Goal: Task Accomplishment & Management: Use online tool/utility

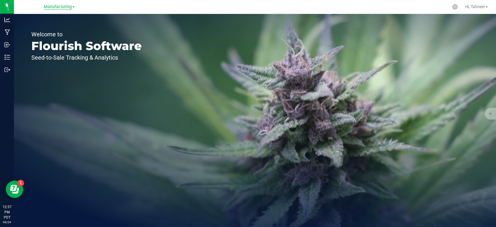
click at [58, 9] on span "Manufacturing" at bounding box center [58, 6] width 28 height 5
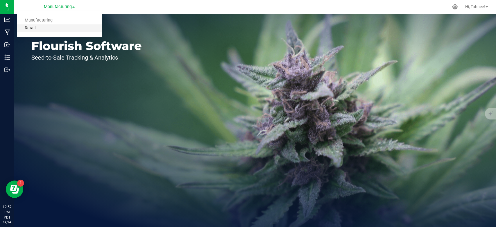
click at [33, 27] on link "Retail" at bounding box center [59, 28] width 85 height 8
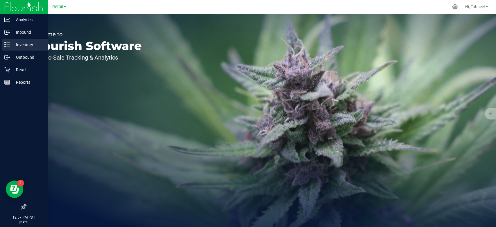
click at [19, 46] on p "Inventory" at bounding box center [27, 44] width 35 height 7
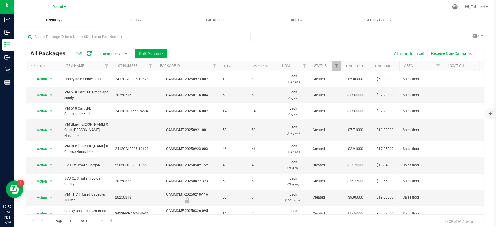
click at [56, 21] on span "Inventory" at bounding box center [54, 19] width 81 height 5
click at [40, 40] on span "All inventory" at bounding box center [33, 42] width 39 height 5
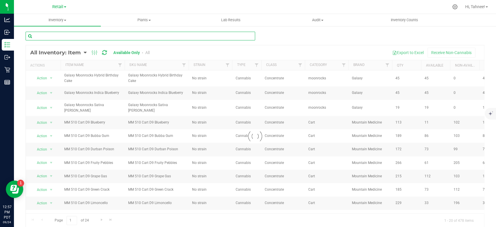
click at [157, 37] on input "text" at bounding box center [140, 36] width 229 height 9
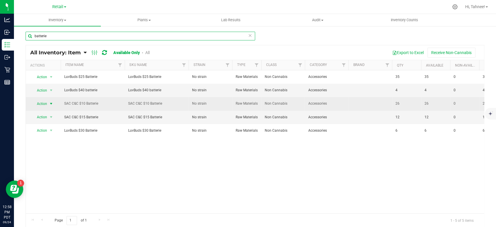
type input "batterie"
click at [48, 108] on span "select" at bounding box center [51, 104] width 7 height 8
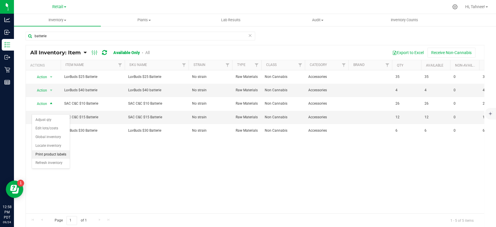
click at [47, 155] on li "Print product labels" at bounding box center [51, 154] width 38 height 9
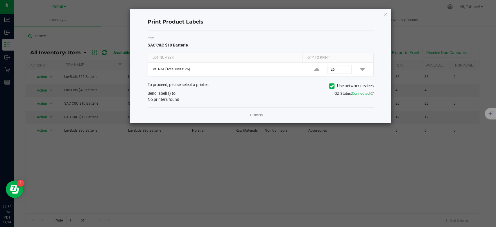
click at [330, 86] on icon at bounding box center [332, 86] width 4 height 0
click at [0, 0] on input "Use network devices" at bounding box center [0, 0] width 0 height 0
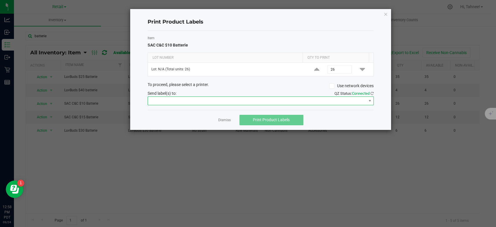
click at [223, 98] on span at bounding box center [257, 101] width 218 height 8
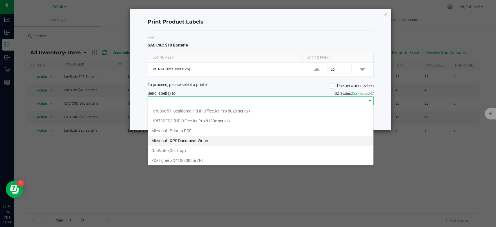
scroll to position [69, 0]
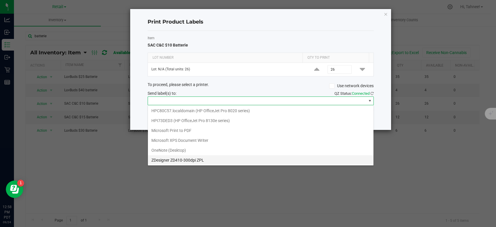
click at [181, 160] on ZPL "ZDesigner ZD410-300dpi ZPL" at bounding box center [260, 160] width 225 height 10
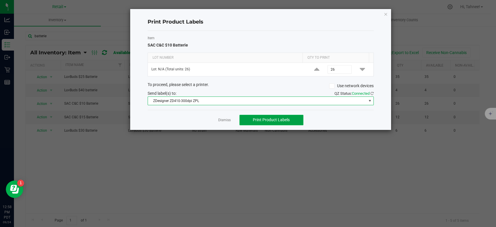
click at [286, 119] on span "Print Product Labels" at bounding box center [271, 119] width 37 height 5
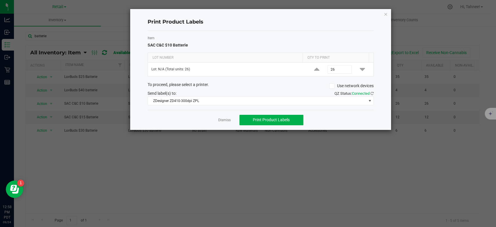
click at [388, 12] on div "Print Product Labels Item SAC C&C $10 Batterie Lot Number Qty to Print Lot: N/A…" at bounding box center [260, 69] width 261 height 121
click at [385, 13] on icon "button" at bounding box center [385, 13] width 4 height 7
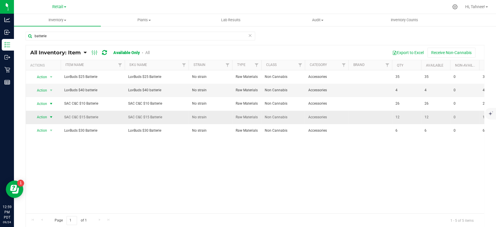
click at [41, 121] on span "Action" at bounding box center [40, 117] width 16 height 8
click at [60, 171] on li "Print product labels" at bounding box center [51, 170] width 38 height 9
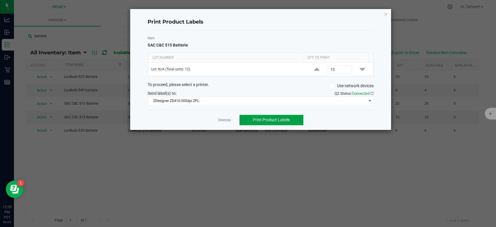
click at [281, 121] on span "Print Product Labels" at bounding box center [271, 119] width 37 height 5
click at [383, 13] on div "Print Product Labels Item SAC C&C $15 Batterie Lot Number Qty to Print Lot: N/A…" at bounding box center [260, 69] width 261 height 121
click at [384, 13] on icon "button" at bounding box center [385, 13] width 4 height 7
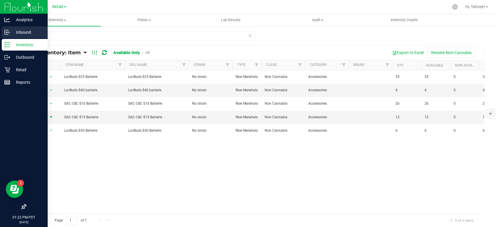
click at [30, 30] on p "Inbound" at bounding box center [27, 32] width 35 height 7
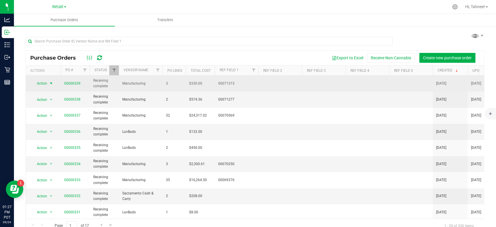
click at [50, 85] on span "select" at bounding box center [51, 83] width 5 height 5
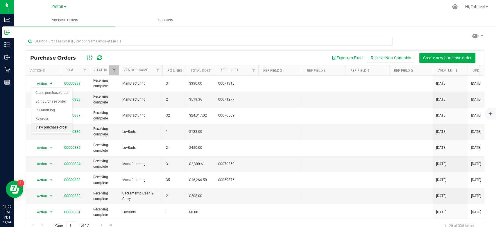
click at [44, 126] on li "View purchase order" at bounding box center [52, 127] width 40 height 9
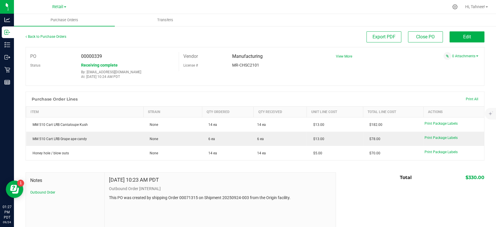
scroll to position [30, 0]
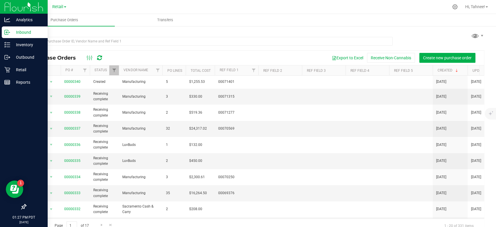
click at [30, 30] on p "Inbound" at bounding box center [27, 32] width 35 height 7
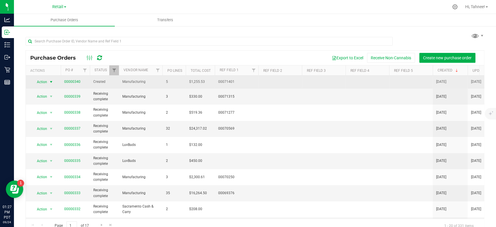
click at [46, 80] on span "Action" at bounding box center [40, 82] width 16 height 8
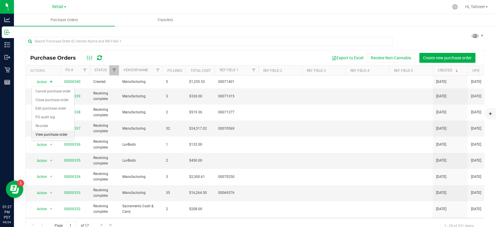
click at [58, 135] on li "View purchase order" at bounding box center [53, 134] width 42 height 9
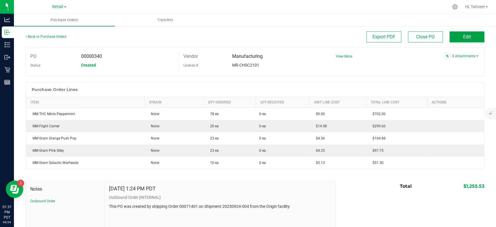
click at [467, 39] on button "Edit" at bounding box center [466, 36] width 35 height 11
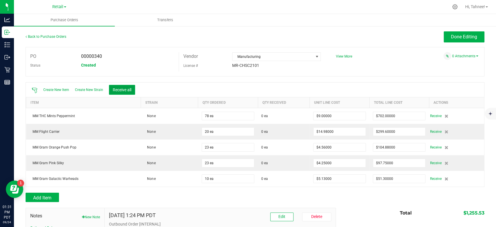
click at [124, 92] on button "Receive all" at bounding box center [122, 90] width 26 height 10
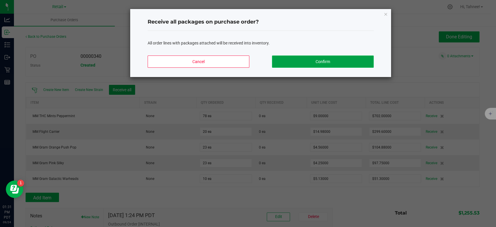
click at [351, 63] on button "Confirm" at bounding box center [323, 61] width 102 height 12
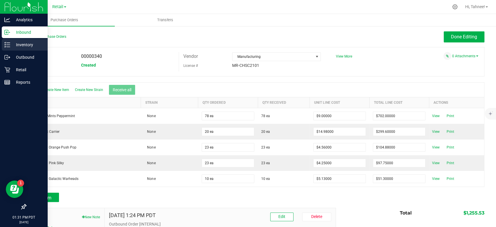
click at [28, 46] on p "Inventory" at bounding box center [27, 44] width 35 height 7
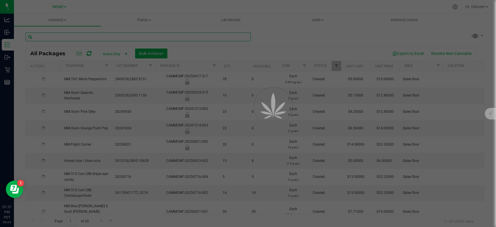
click at [104, 38] on input "text" at bounding box center [138, 37] width 225 height 9
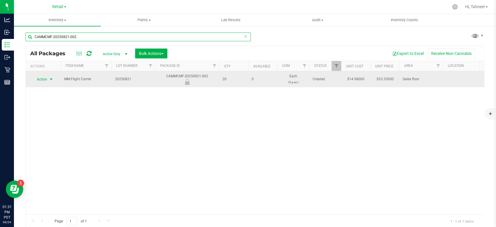
type input "CAMMCMF-20250821-002"
click at [51, 78] on span "select" at bounding box center [51, 79] width 5 height 5
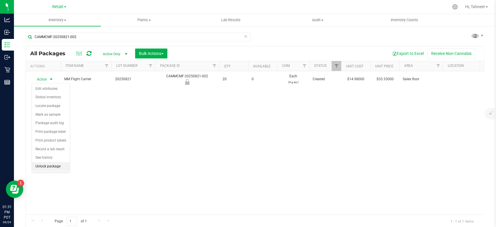
click at [53, 168] on li "Unlock package" at bounding box center [51, 166] width 38 height 9
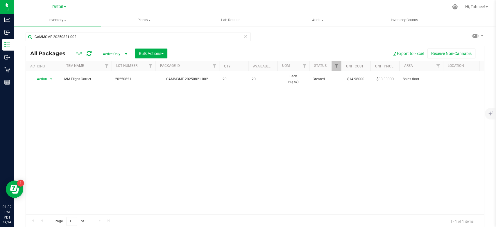
click at [244, 36] on icon at bounding box center [246, 36] width 4 height 7
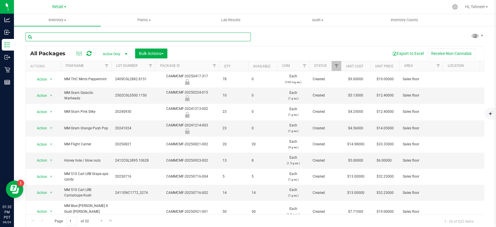
click at [170, 37] on input "text" at bounding box center [138, 37] width 225 height 9
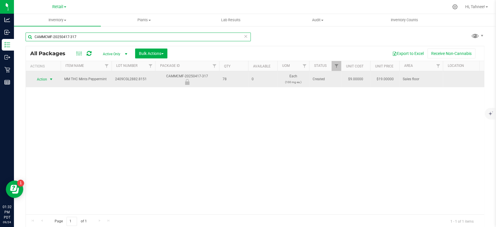
type input "CAMMCMF-20250417-317"
click at [50, 79] on span "select" at bounding box center [51, 79] width 5 height 5
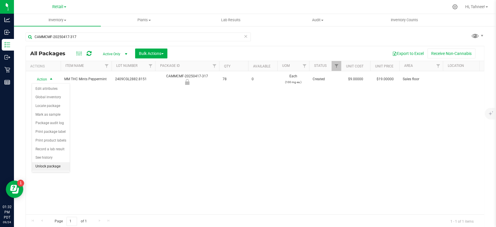
click at [60, 168] on li "Unlock package" at bounding box center [51, 166] width 38 height 9
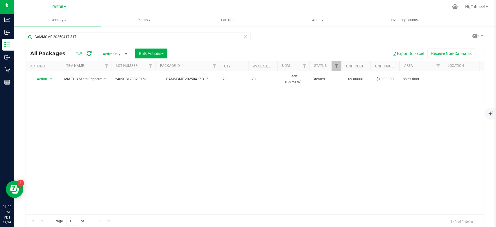
click at [244, 33] on icon at bounding box center [246, 36] width 4 height 7
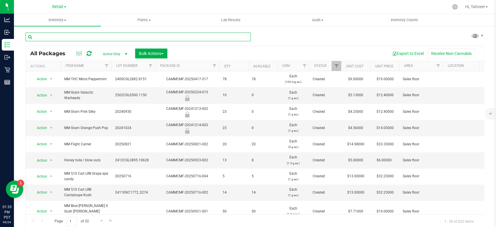
click at [151, 36] on input "text" at bounding box center [138, 37] width 225 height 9
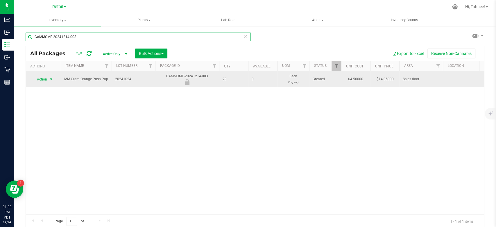
type input "CAMMCMF-20241214-003"
click at [50, 79] on span "select" at bounding box center [51, 79] width 5 height 5
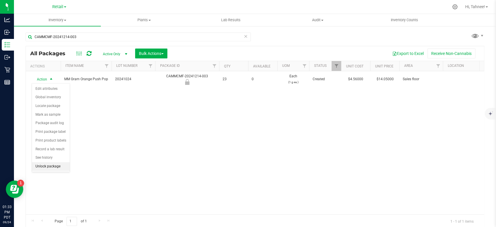
click at [56, 169] on li "Unlock package" at bounding box center [51, 166] width 38 height 9
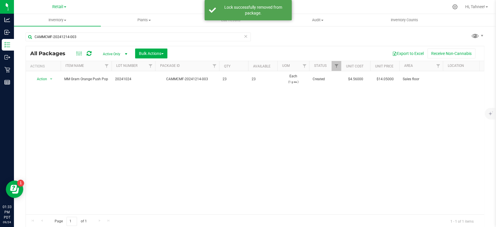
click at [244, 38] on icon at bounding box center [246, 36] width 4 height 7
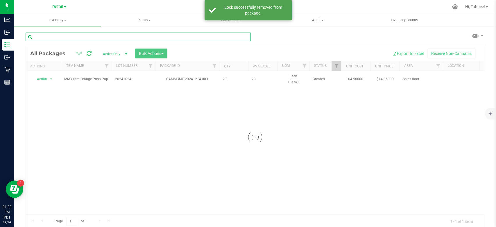
click at [240, 35] on input "text" at bounding box center [138, 37] width 225 height 9
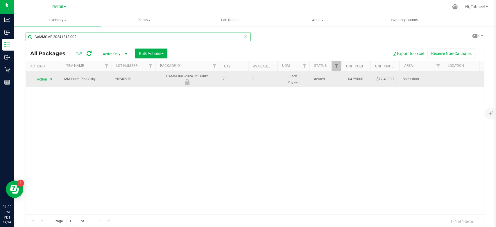
type input "CAMMCMF-20241213-002"
click at [51, 79] on span "select" at bounding box center [51, 79] width 5 height 5
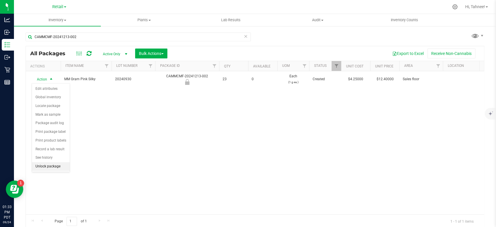
click at [59, 168] on li "Unlock package" at bounding box center [51, 166] width 38 height 9
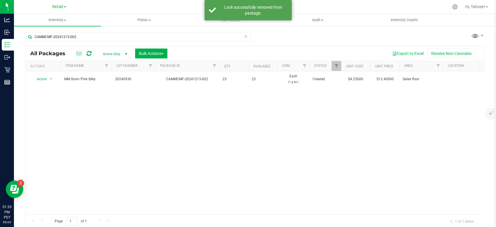
click at [244, 38] on icon at bounding box center [246, 36] width 4 height 7
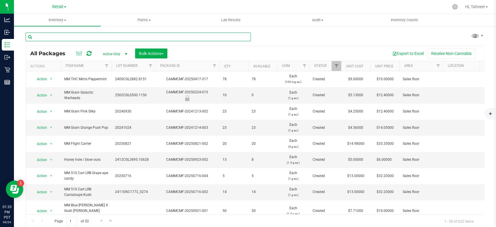
click at [164, 37] on input "text" at bounding box center [138, 37] width 225 height 9
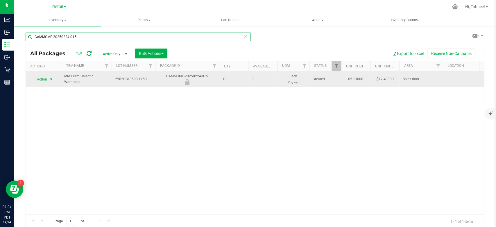
type input "CAMMCMF-20250224-015"
click at [51, 79] on span "select" at bounding box center [51, 79] width 5 height 5
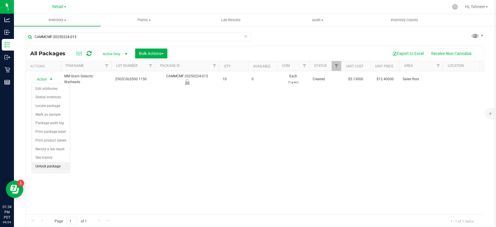
click at [58, 168] on li "Unlock package" at bounding box center [51, 166] width 38 height 9
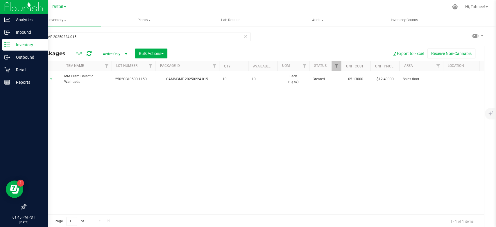
click at [28, 47] on p "Inventory" at bounding box center [27, 44] width 35 height 7
